Goal: Navigation & Orientation: Find specific page/section

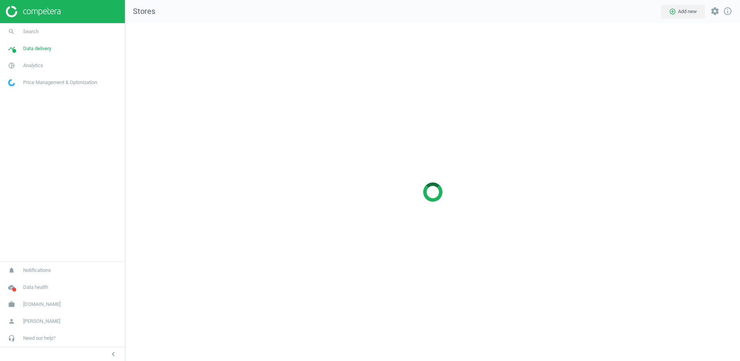
scroll to position [338, 615]
click at [44, 304] on span "[DOMAIN_NAME]" at bounding box center [41, 304] width 37 height 7
click at [33, 281] on span "Switch campaign" at bounding box center [25, 281] width 34 height 6
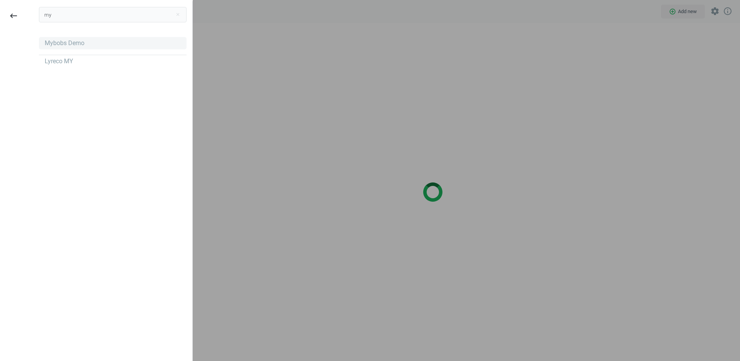
type input "my"
click at [58, 42] on div "Mybobs Demo" at bounding box center [65, 43] width 40 height 8
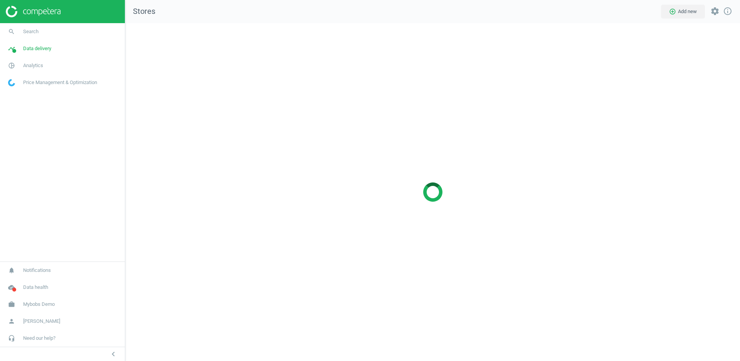
scroll to position [338, 615]
